Goal: Task Accomplishment & Management: Complete application form

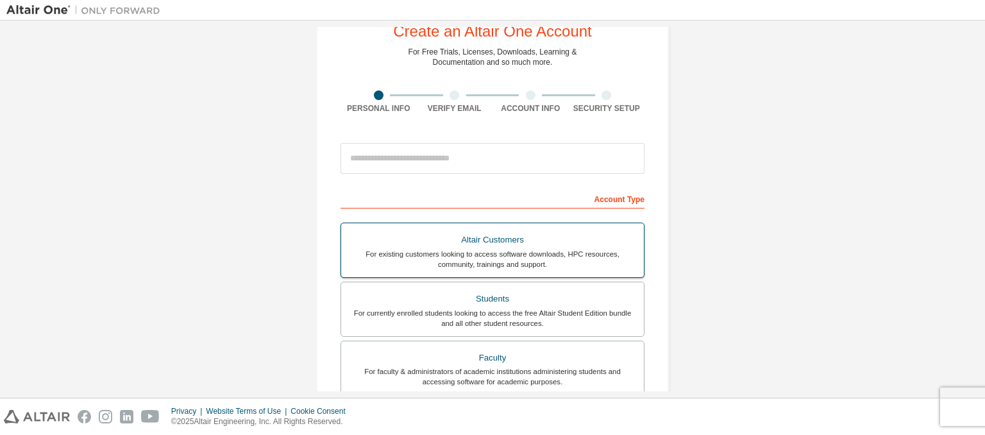
scroll to position [44, 0]
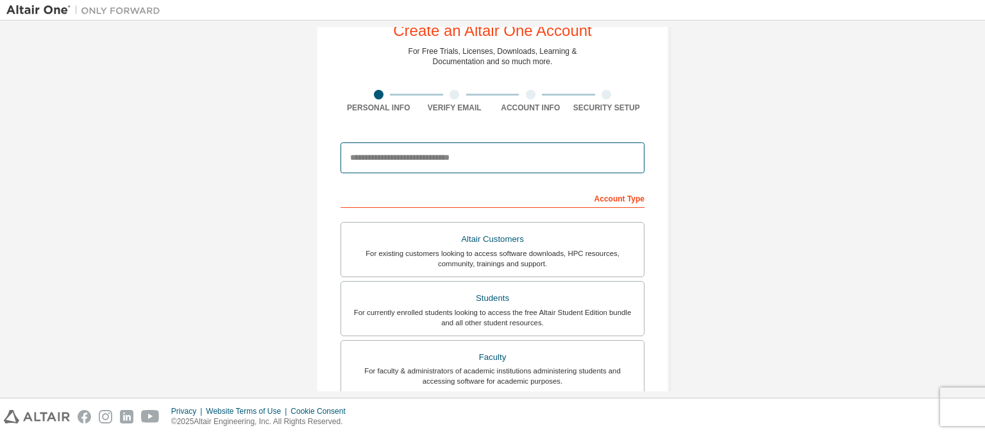
click at [449, 154] on input "email" at bounding box center [492, 157] width 304 height 31
type input "**********"
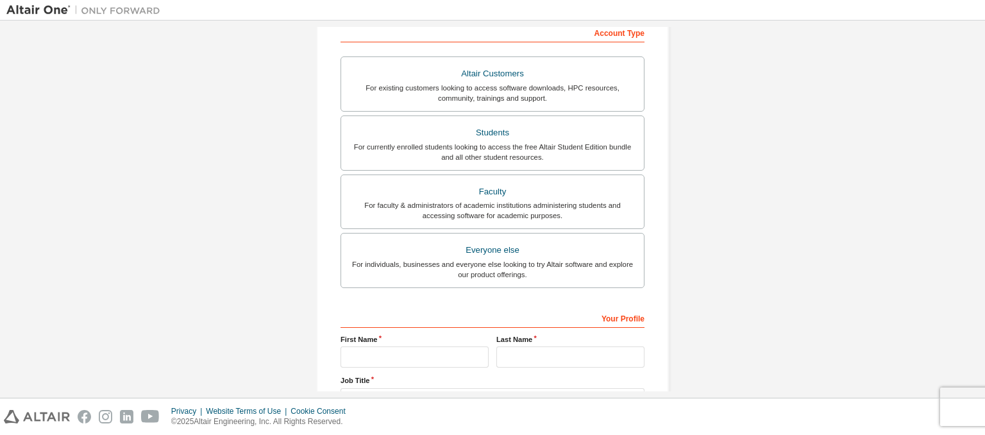
scroll to position [217, 0]
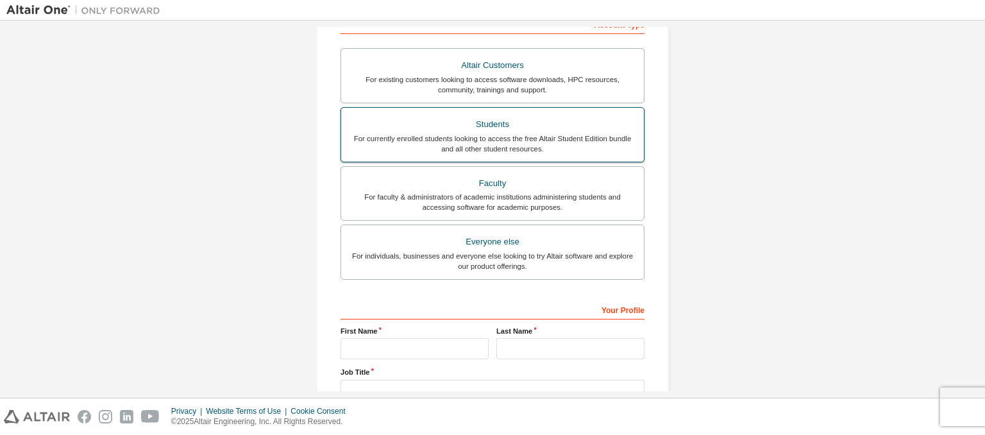
click at [421, 133] on div "For currently enrolled students looking to access the free Altair Student Editi…" at bounding box center [492, 143] width 287 height 21
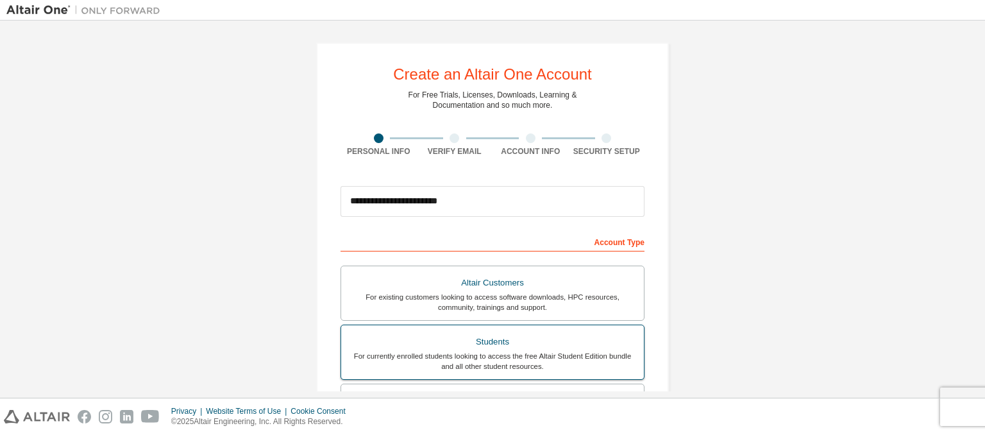
scroll to position [312, 0]
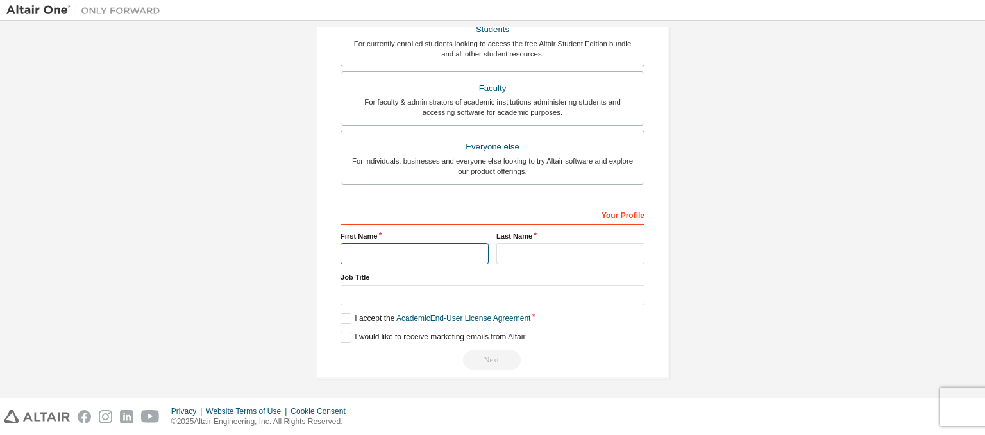
click at [406, 258] on input "text" at bounding box center [414, 253] width 148 height 21
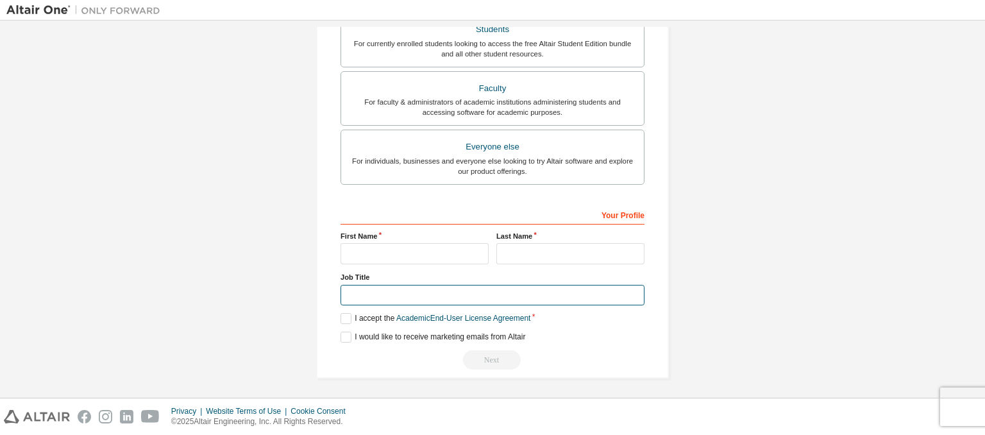
click at [409, 289] on input "text" at bounding box center [492, 295] width 304 height 21
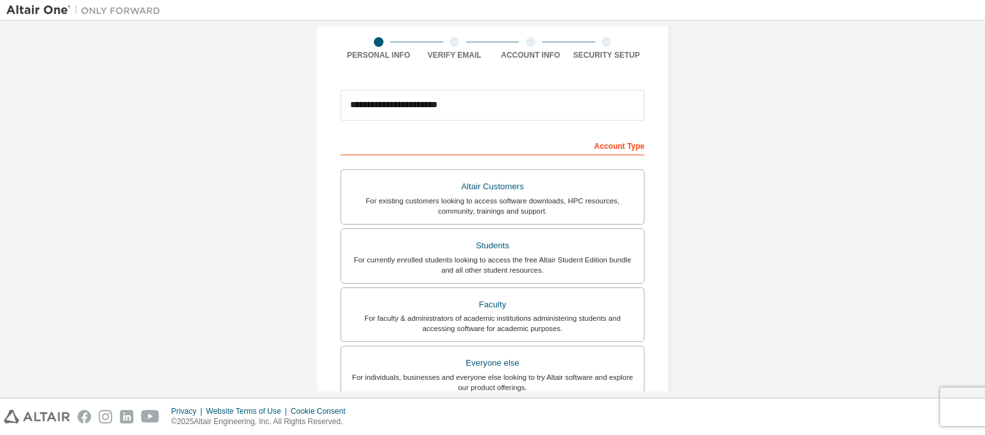
scroll to position [1, 0]
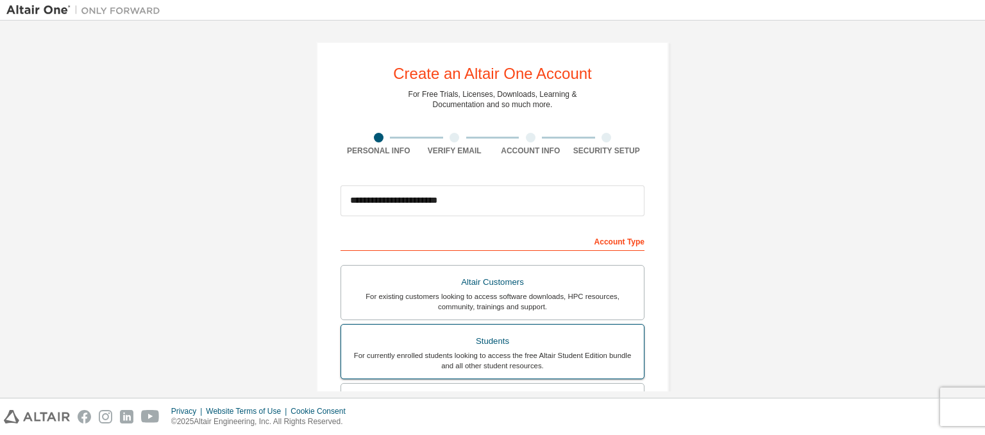
click at [473, 351] on div "For currently enrolled students looking to access the free Altair Student Editi…" at bounding box center [492, 360] width 287 height 21
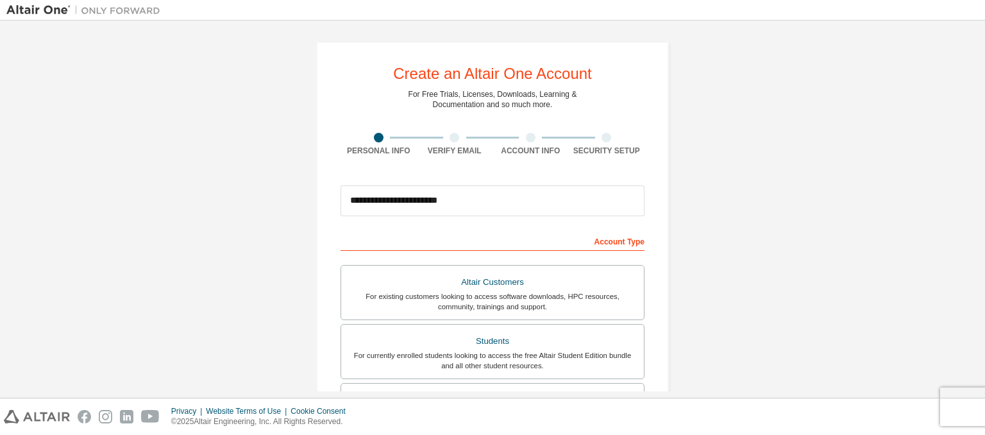
click at [476, 242] on div "Account Type" at bounding box center [492, 240] width 304 height 21
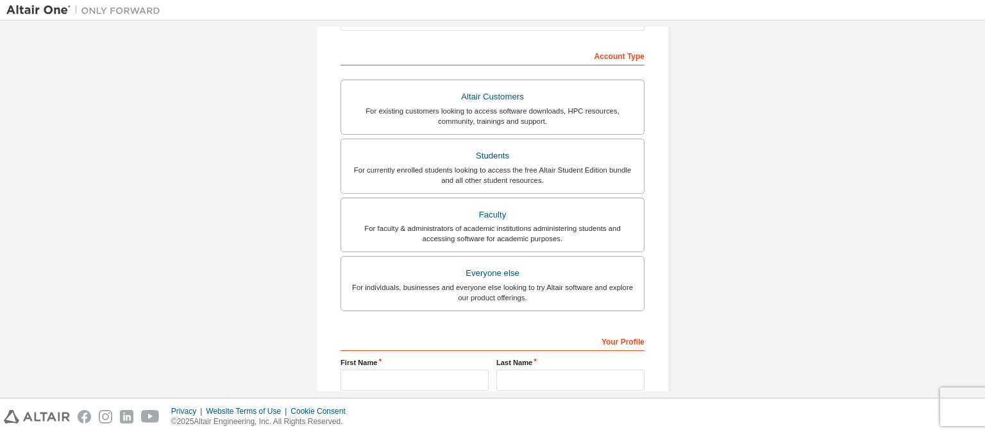
scroll to position [192, 0]
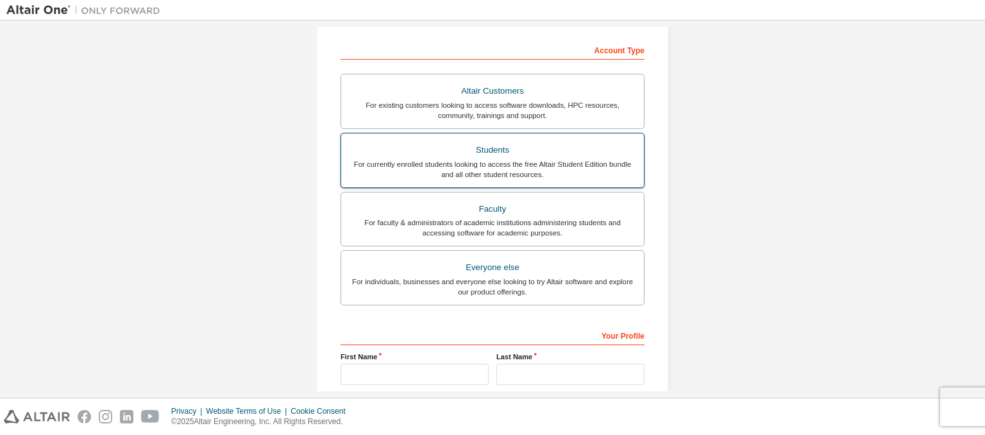
click at [493, 173] on div "For currently enrolled students looking to access the free Altair Student Editi…" at bounding box center [492, 169] width 287 height 21
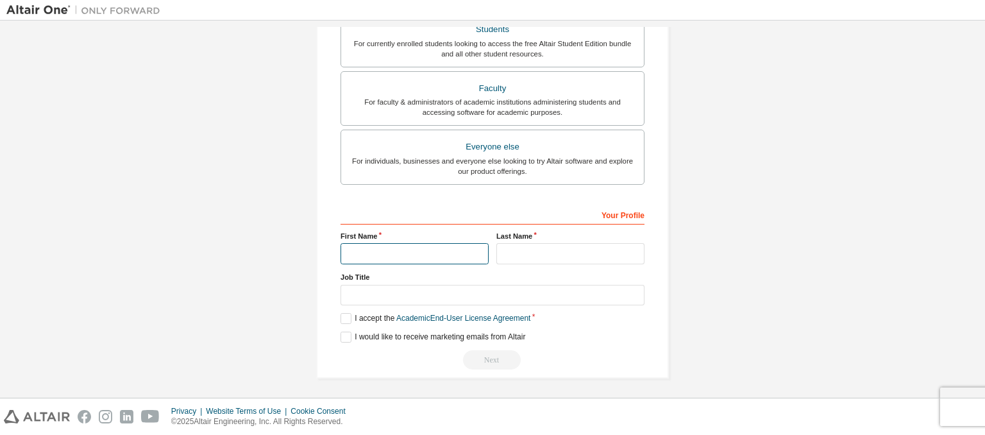
click at [390, 246] on input "text" at bounding box center [414, 253] width 148 height 21
type input "*****"
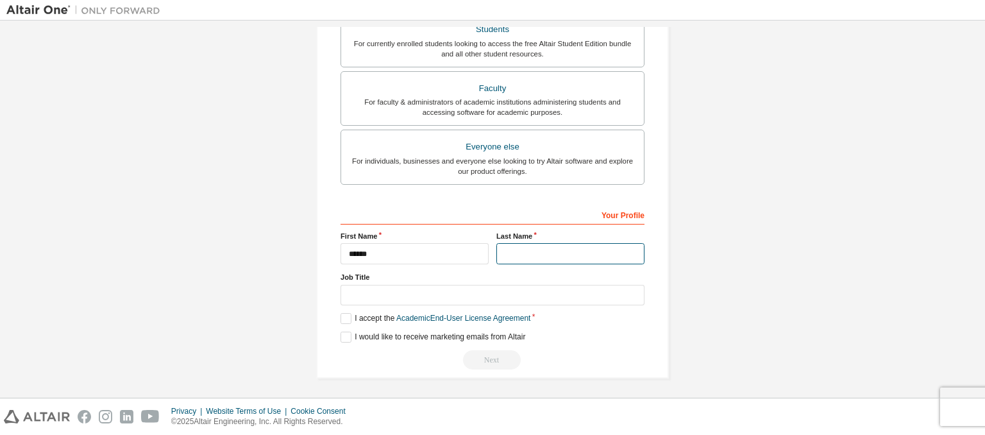
click at [501, 253] on input "text" at bounding box center [570, 253] width 148 height 21
type input "*****"
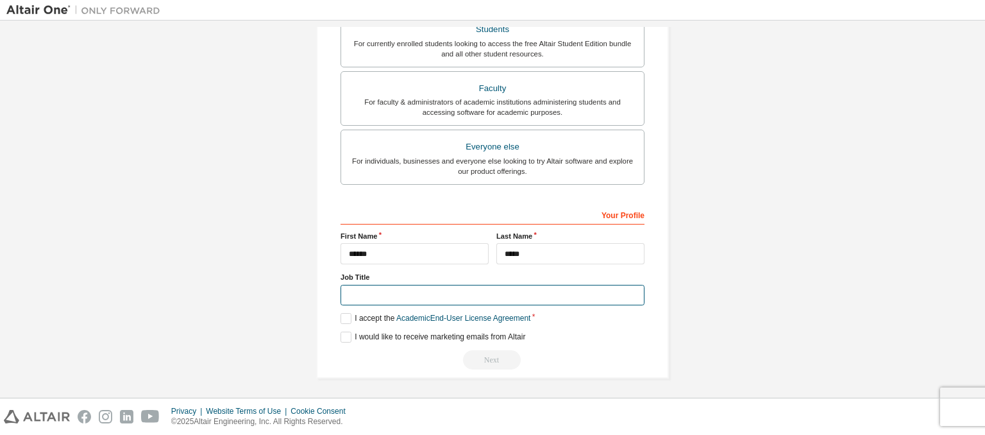
click at [510, 285] on input "text" at bounding box center [492, 295] width 304 height 21
type input "*******"
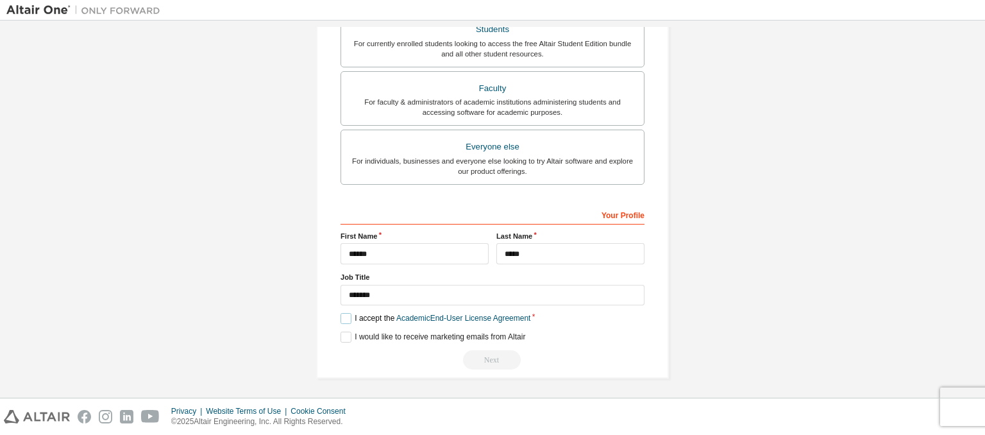
click at [349, 318] on label "I accept the Academic End-User License Agreement" at bounding box center [435, 318] width 190 height 11
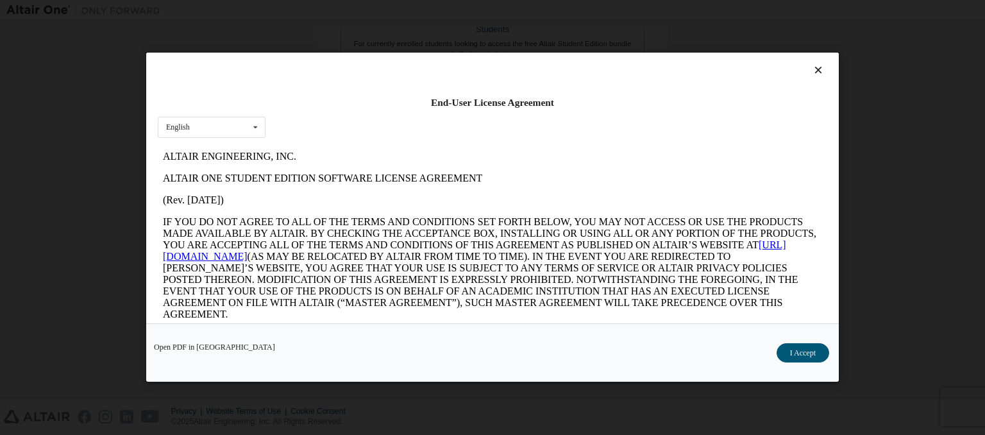
scroll to position [0, 0]
click at [808, 358] on button "I Accept" at bounding box center [803, 353] width 53 height 19
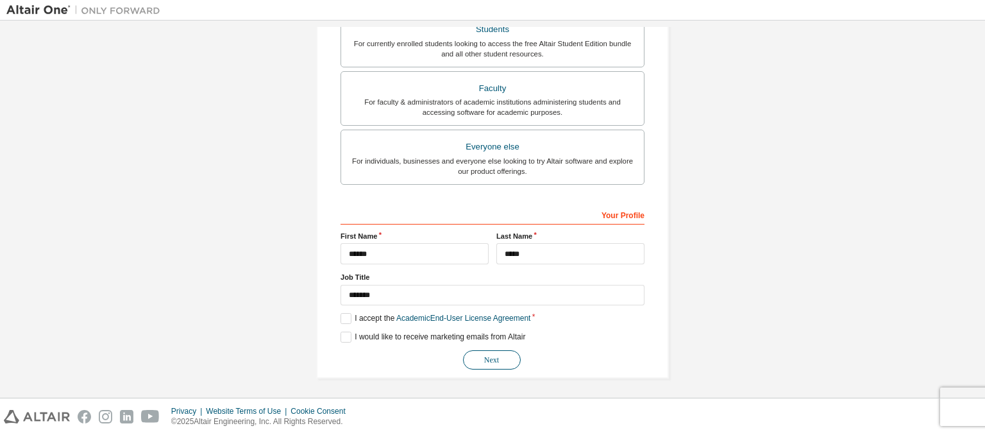
click at [493, 360] on button "Next" at bounding box center [492, 359] width 58 height 19
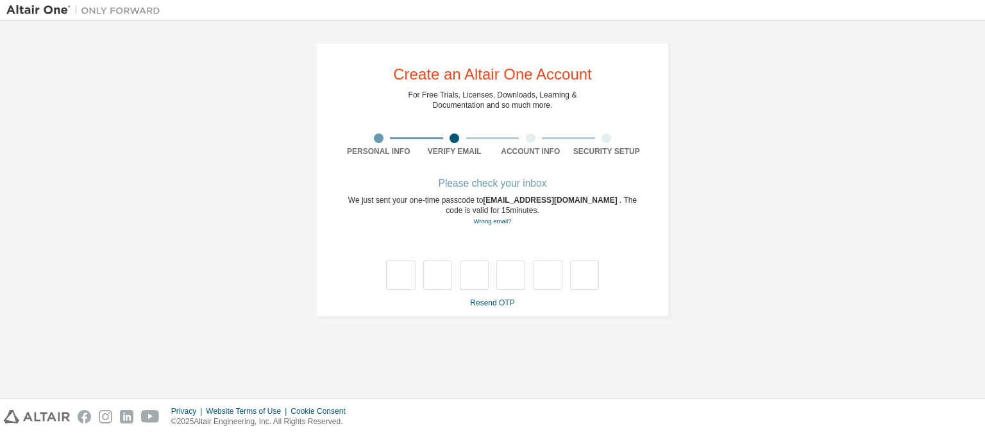
type input "*"
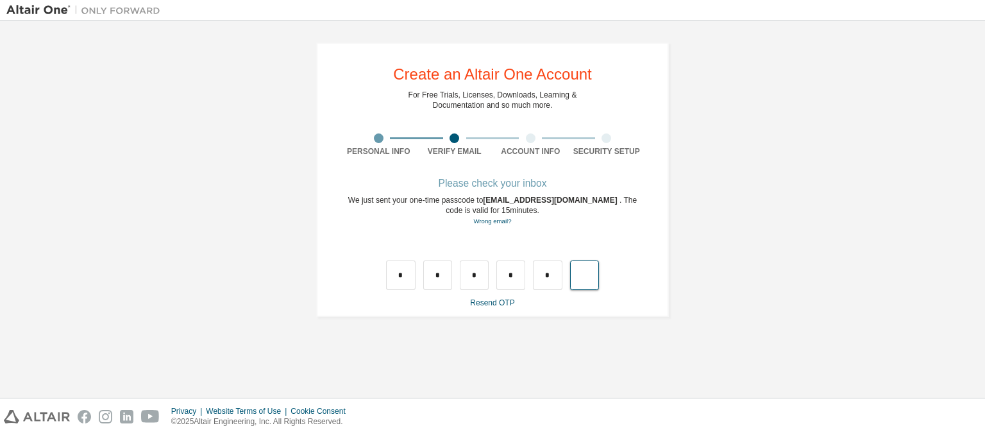
type input "*"
